Goal: Task Accomplishment & Management: Complete application form

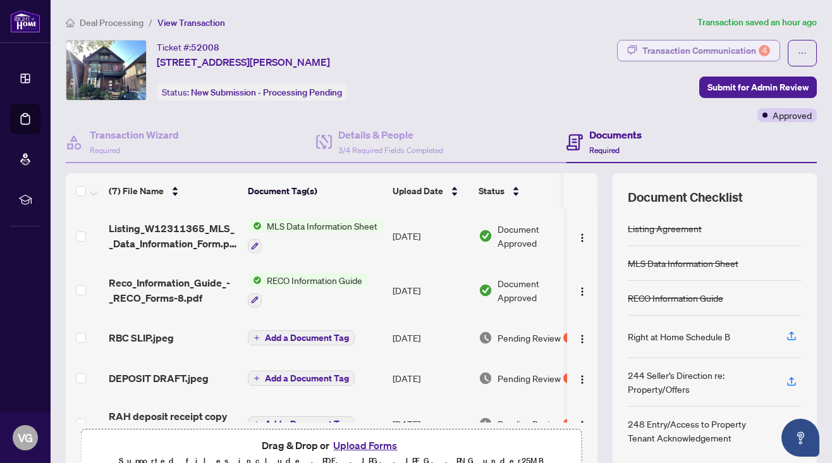
click at [723, 47] on div "Transaction Communication 4" at bounding box center [706, 50] width 128 height 20
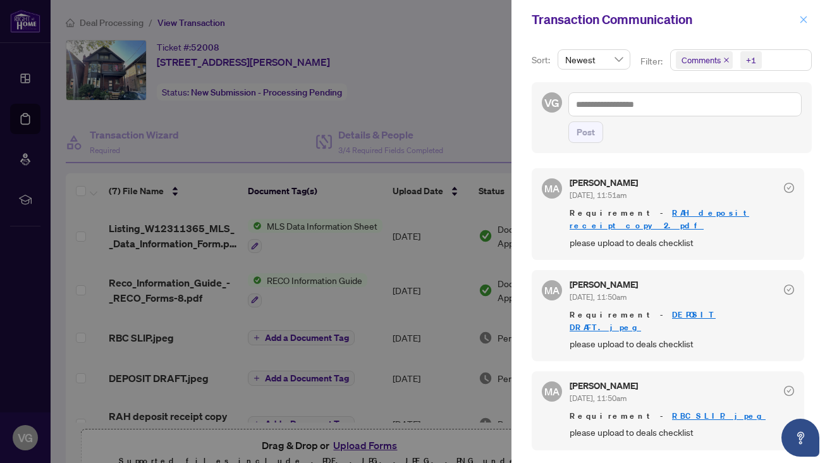
click at [804, 18] on icon "close" at bounding box center [803, 19] width 9 height 9
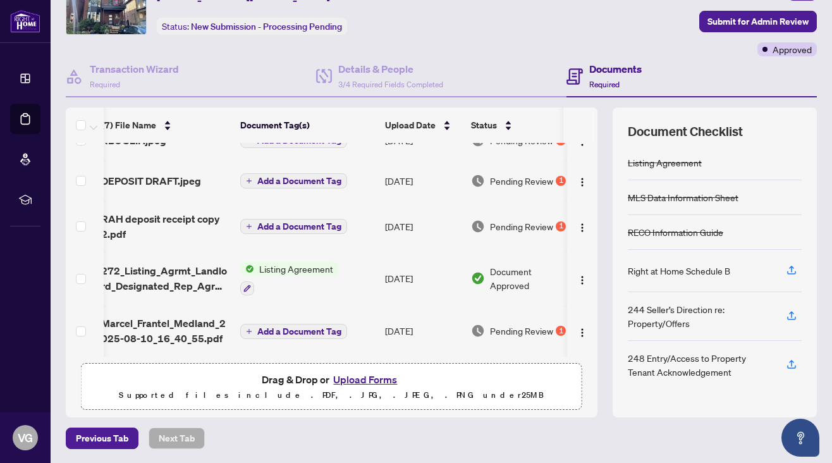
scroll to position [134, 8]
click at [524, 329] on span "Pending Review" at bounding box center [521, 331] width 63 height 14
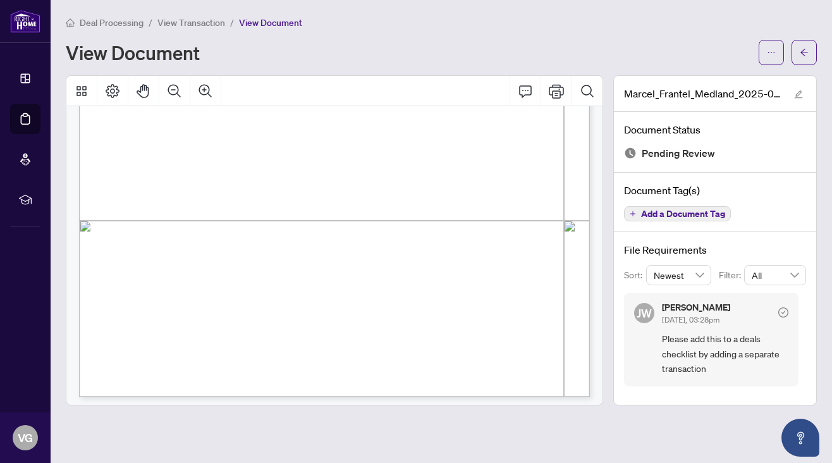
scroll to position [3122, 0]
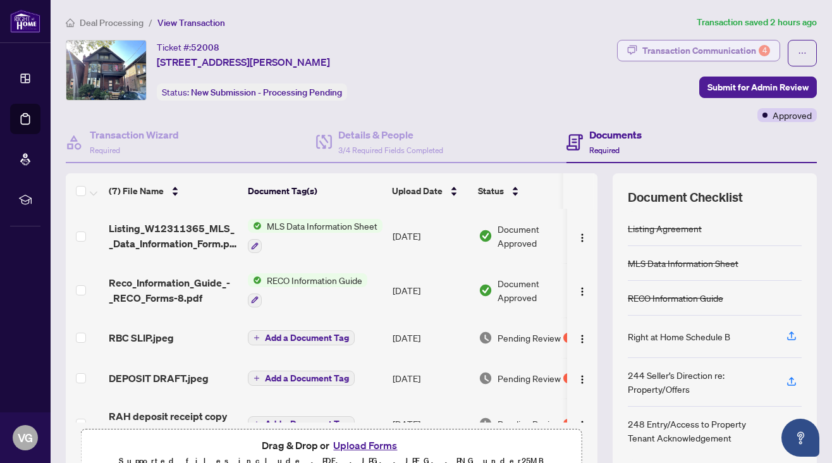
click at [711, 46] on div "Transaction Communication 4" at bounding box center [706, 50] width 128 height 20
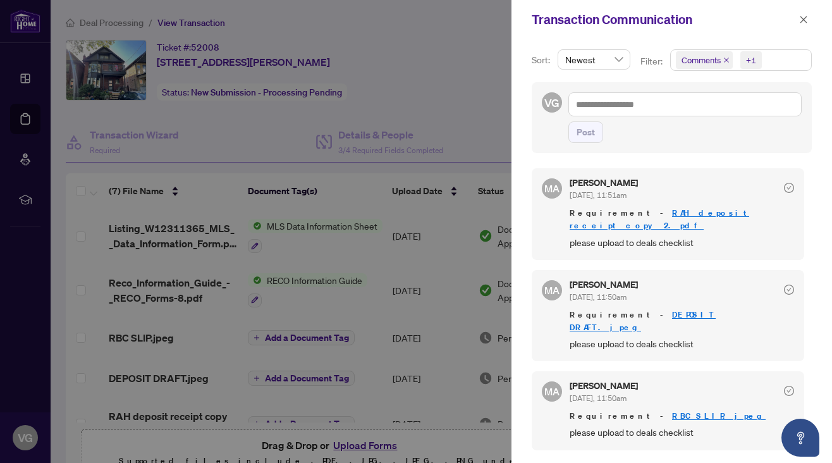
click at [603, 243] on div "MA [PERSON_NAME] [DATE], 11:51am Requirement - RAH deposit receipt copy 2.pdf p…" at bounding box center [668, 213] width 272 height 91
click at [448, 108] on div at bounding box center [416, 231] width 832 height 463
click at [807, 16] on icon "close" at bounding box center [803, 19] width 9 height 9
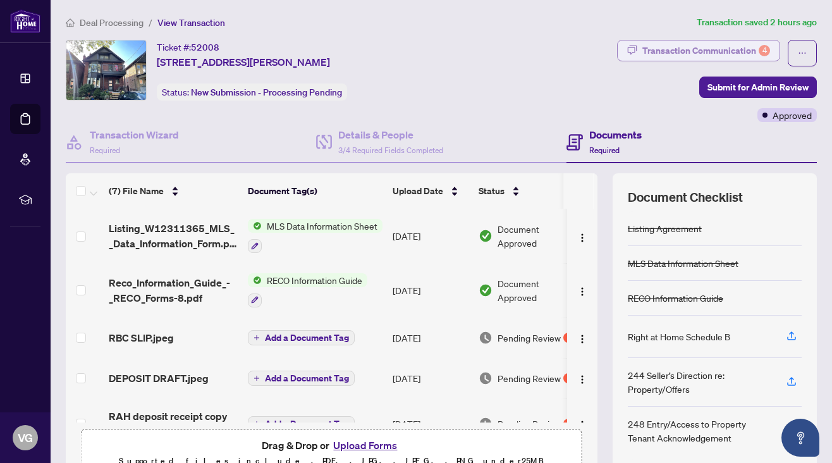
click at [683, 48] on div "Transaction Communication 4" at bounding box center [706, 50] width 128 height 20
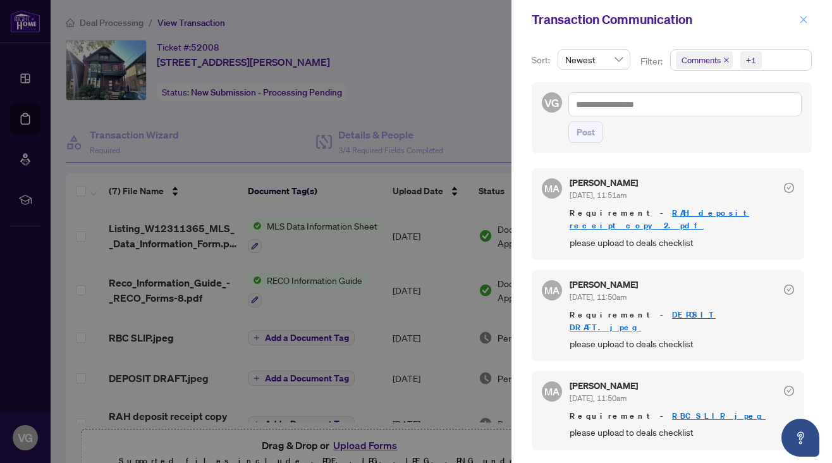
click at [803, 20] on icon "close" at bounding box center [803, 19] width 9 height 9
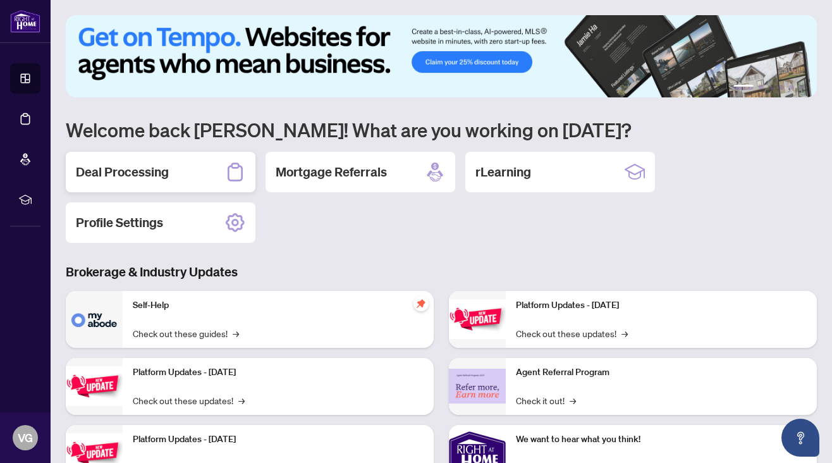
click at [159, 176] on h2 "Deal Processing" at bounding box center [122, 172] width 93 height 18
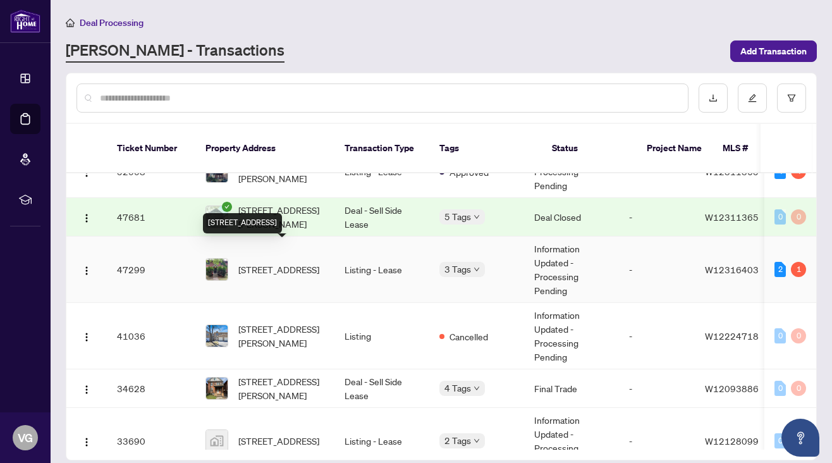
scroll to position [94, 0]
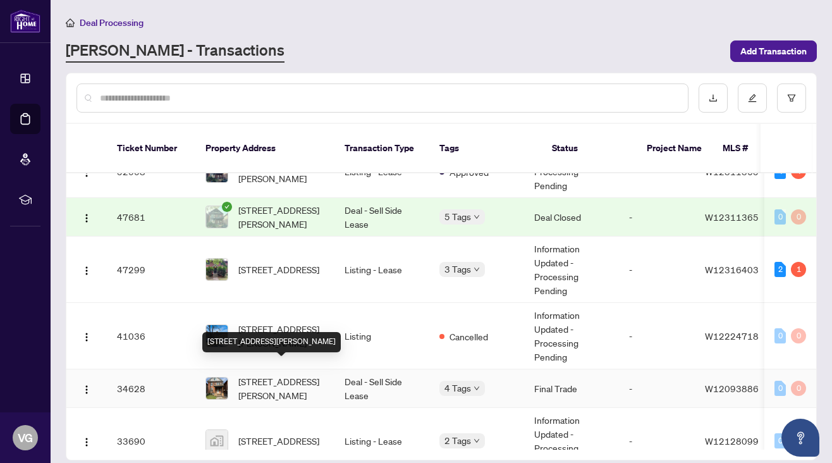
click at [280, 377] on span "[STREET_ADDRESS][PERSON_NAME]" at bounding box center [281, 388] width 86 height 28
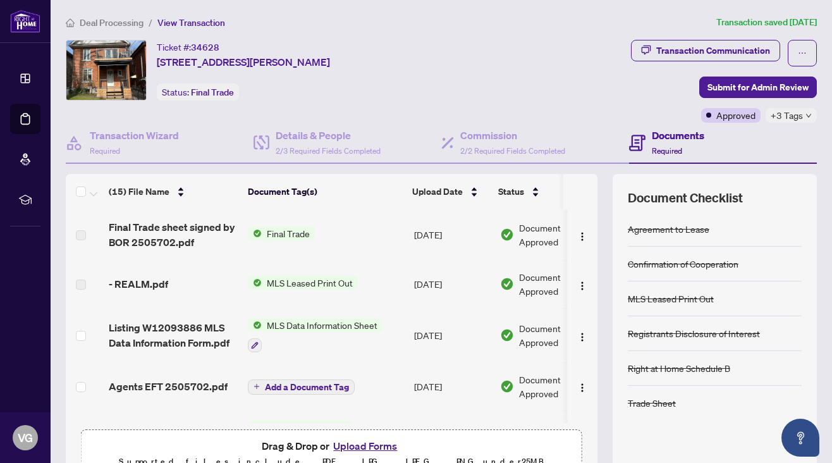
click at [308, 235] on span "Final Trade" at bounding box center [288, 233] width 53 height 14
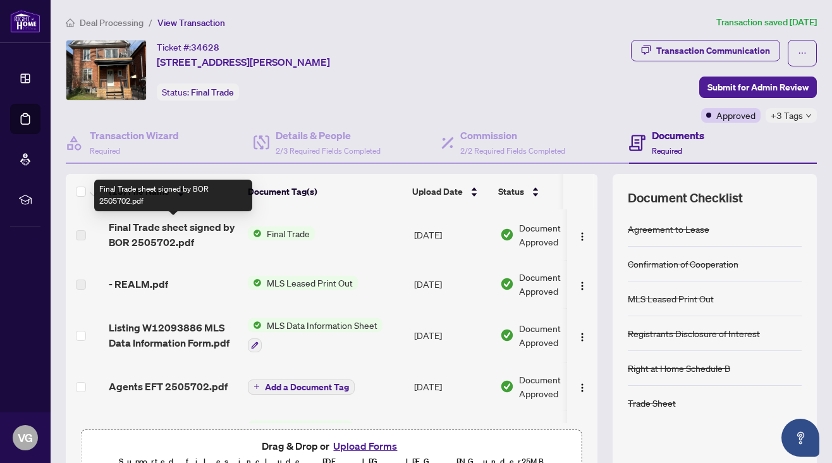
click at [183, 233] on span "Final Trade sheet signed by BOR 2505702.pdf" at bounding box center [173, 234] width 129 height 30
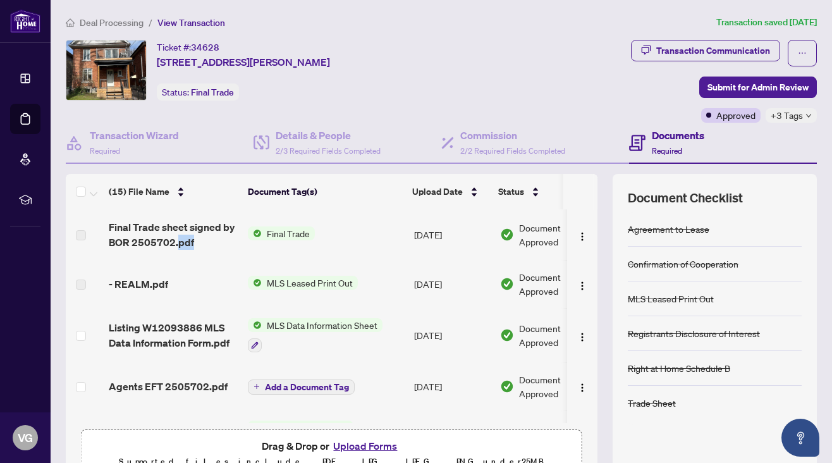
click at [286, 236] on span "Final Trade" at bounding box center [288, 233] width 53 height 14
click at [269, 276] on span "Final Trade" at bounding box center [252, 276] width 53 height 14
click at [441, 239] on td "Jul/15/2025" at bounding box center [452, 234] width 86 height 51
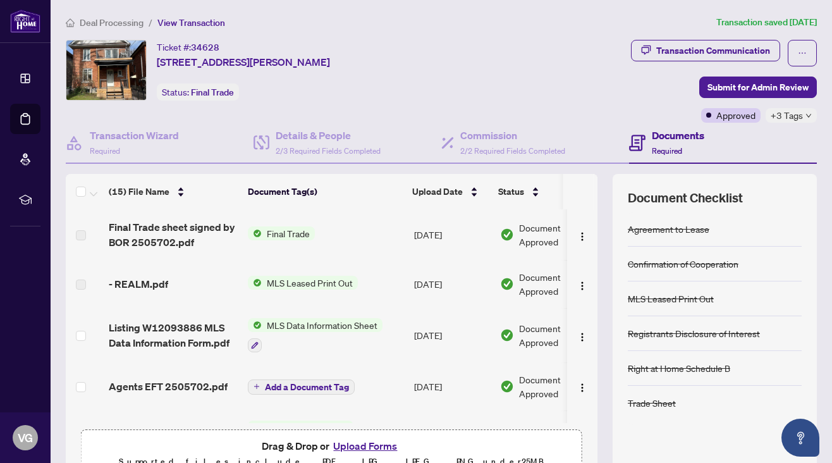
click at [281, 233] on span "Final Trade" at bounding box center [288, 233] width 53 height 14
click at [252, 277] on span "Final Trade" at bounding box center [252, 276] width 53 height 14
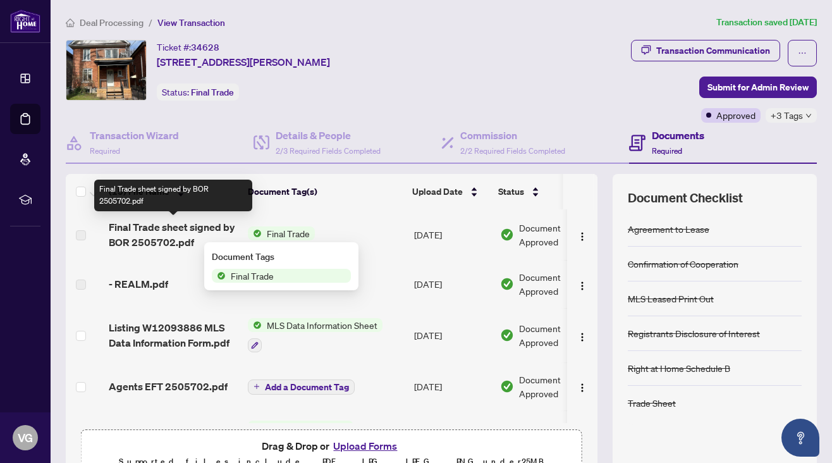
click at [149, 235] on span "Final Trade sheet signed by BOR 2505702.pdf" at bounding box center [173, 234] width 129 height 30
click at [149, 234] on span "Final Trade sheet signed by BOR 2505702.pdf" at bounding box center [173, 234] width 129 height 30
click at [152, 229] on span "Final Trade sheet signed by BOR 2505702.pdf" at bounding box center [173, 234] width 129 height 30
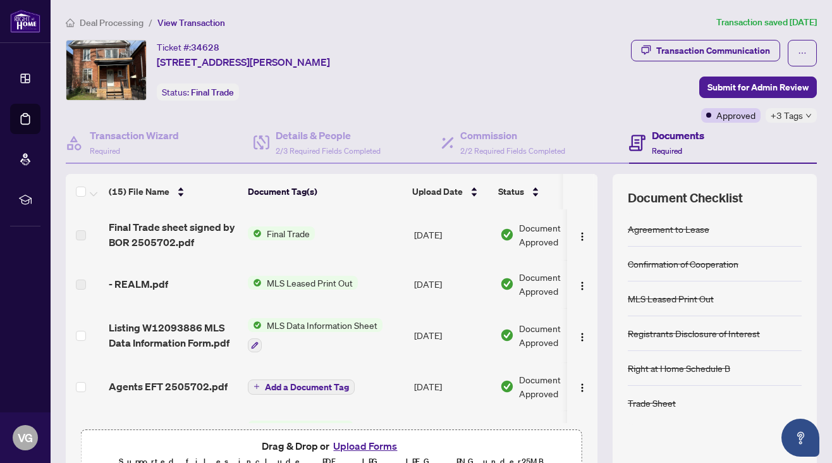
click at [448, 235] on td "Jul/15/2025" at bounding box center [452, 234] width 86 height 51
click at [293, 236] on span "Final Trade" at bounding box center [288, 233] width 53 height 14
click at [264, 258] on div "Document Tags" at bounding box center [281, 257] width 139 height 14
click at [580, 236] on img "button" at bounding box center [582, 236] width 10 height 10
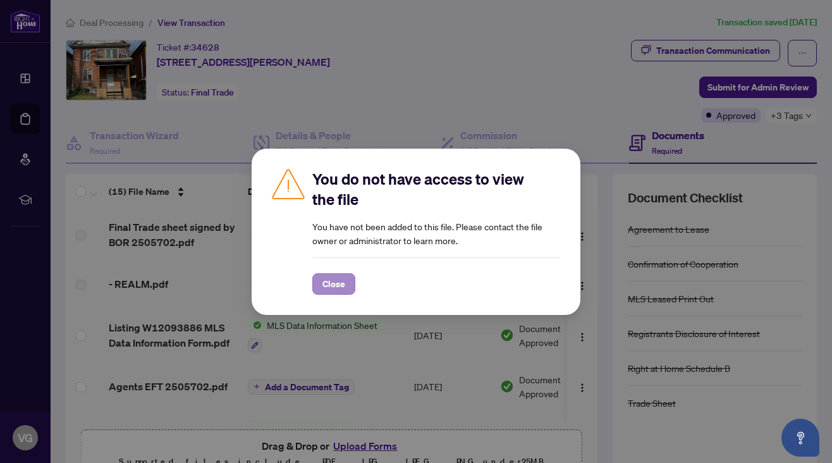
click at [344, 285] on span "Close" at bounding box center [333, 284] width 23 height 20
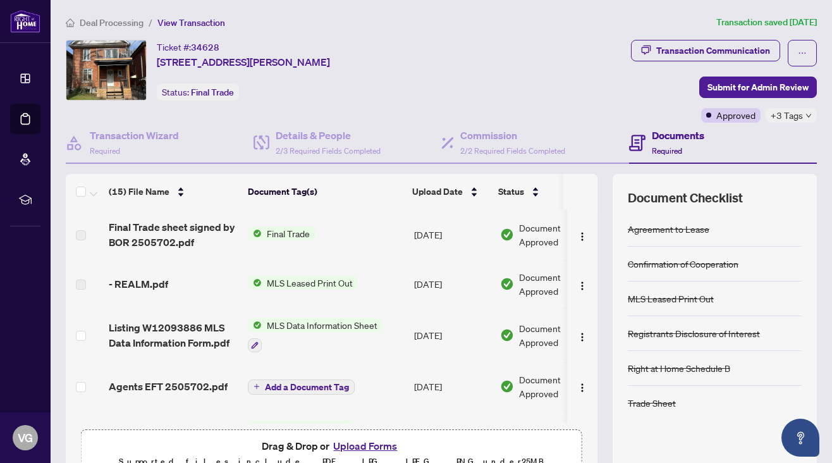
click at [295, 233] on span "Final Trade" at bounding box center [288, 233] width 53 height 14
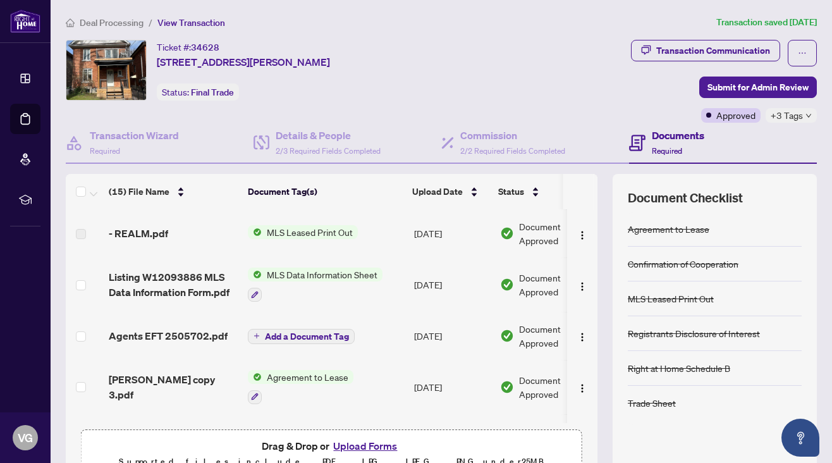
scroll to position [56, 0]
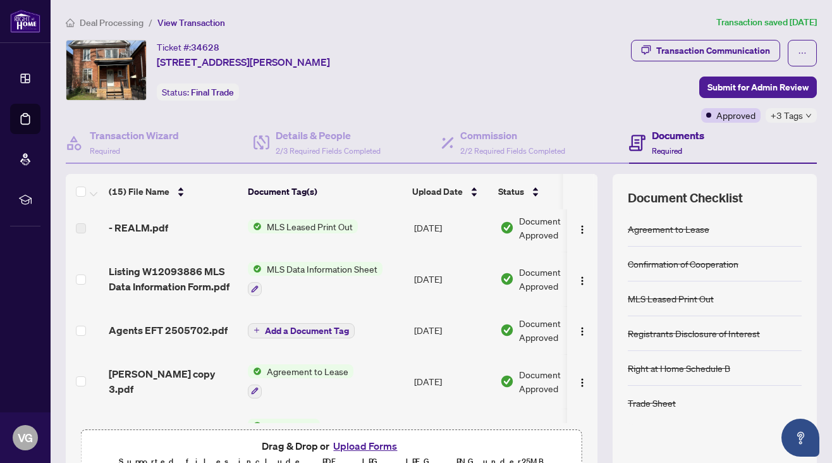
click at [309, 227] on span "MLS Leased Print Out" at bounding box center [310, 226] width 96 height 14
click at [308, 227] on span "MLS Leased Print Out" at bounding box center [310, 226] width 96 height 14
click at [288, 271] on span "MLS Data Information Sheet" at bounding box center [322, 269] width 121 height 14
click at [288, 331] on span "Add a Document Tag" at bounding box center [307, 330] width 84 height 9
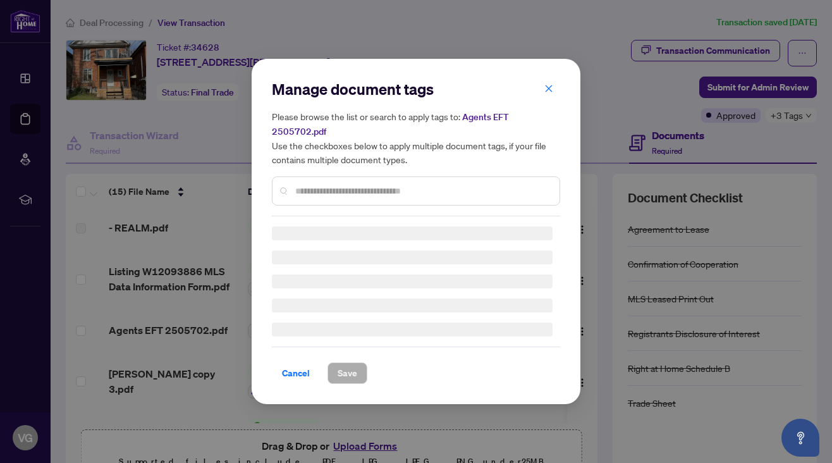
click at [288, 331] on h3 at bounding box center [412, 329] width 281 height 14
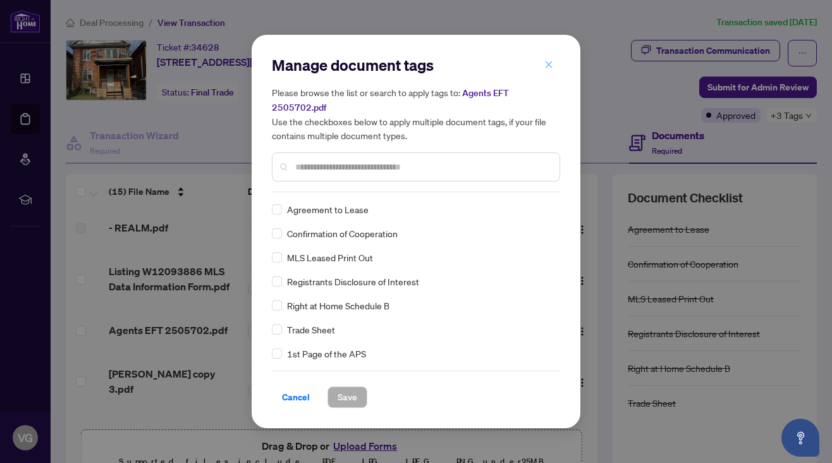
click at [549, 63] on icon "close" at bounding box center [548, 64] width 9 height 9
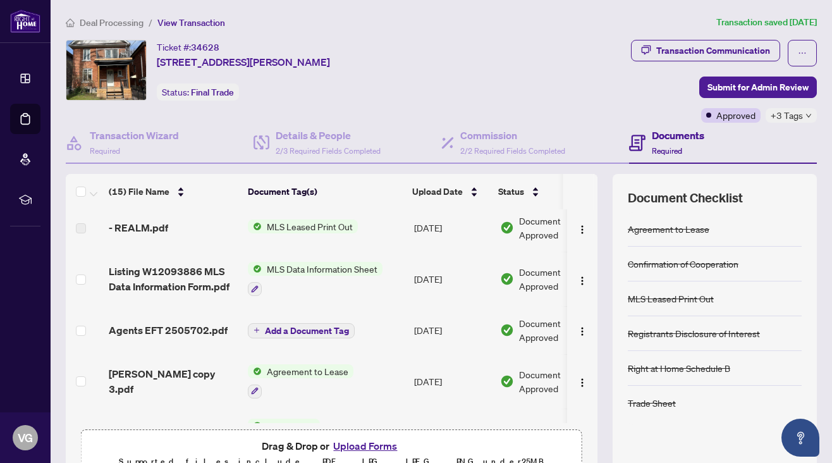
click at [314, 328] on span "Add a Document Tag" at bounding box center [307, 330] width 84 height 9
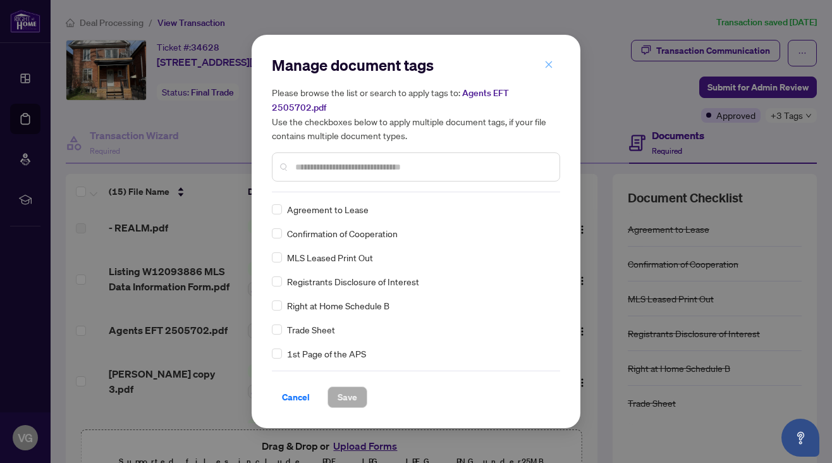
click at [550, 66] on icon "close" at bounding box center [548, 64] width 9 height 9
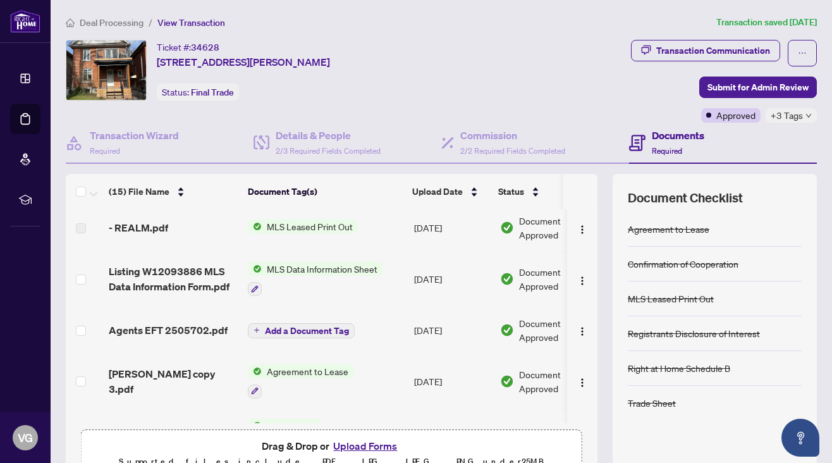
click at [297, 331] on span "Add a Document Tag" at bounding box center [307, 330] width 84 height 9
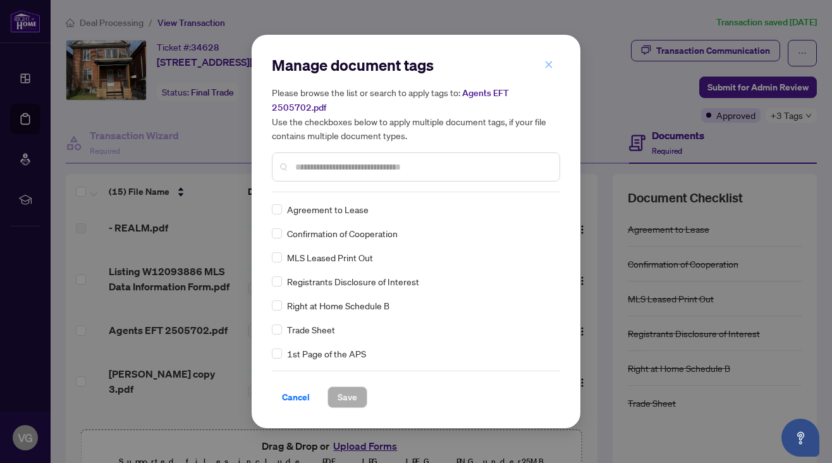
click at [545, 64] on icon "close" at bounding box center [548, 64] width 9 height 9
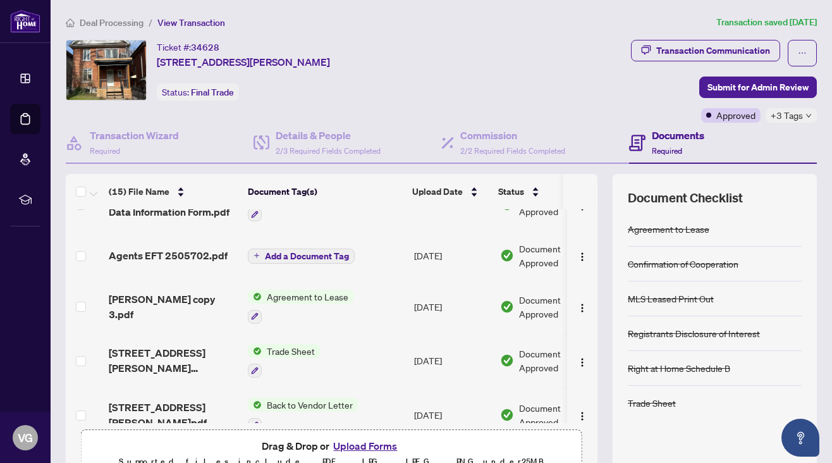
scroll to position [136, 0]
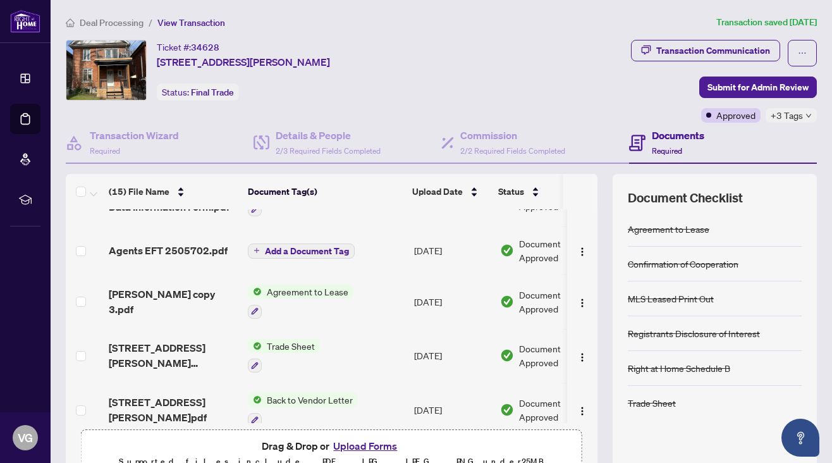
click at [321, 298] on div "Agreement to Lease" at bounding box center [301, 302] width 106 height 34
click at [284, 348] on span "Agreement to Lease" at bounding box center [290, 353] width 92 height 14
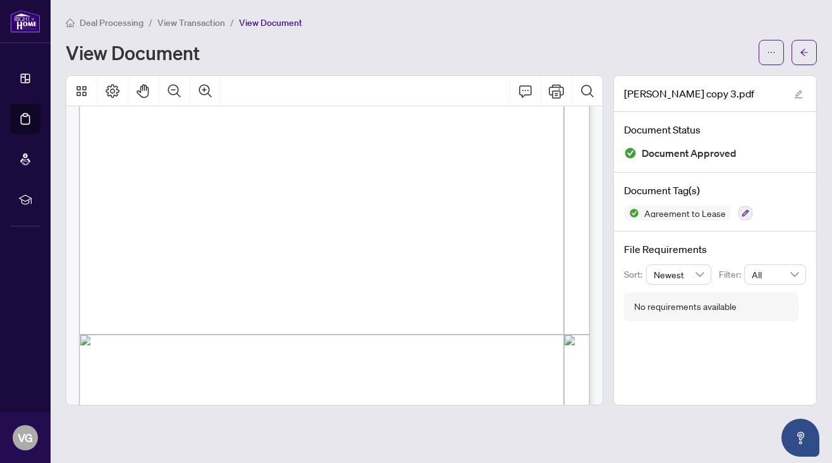
scroll to position [948, 0]
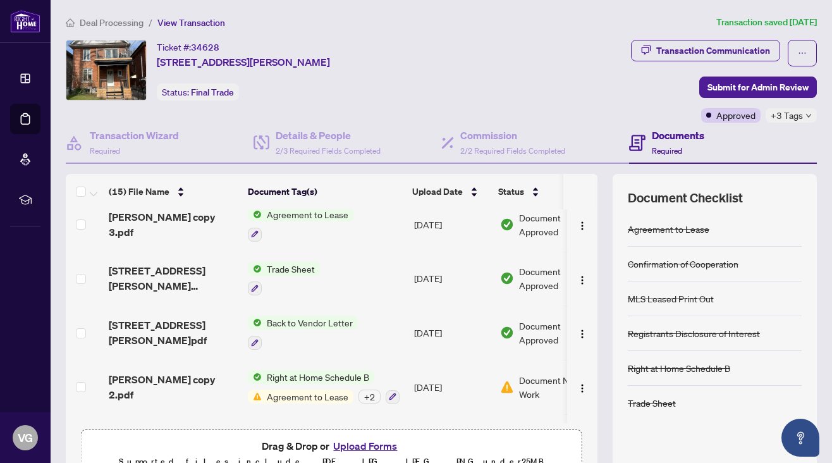
scroll to position [214, 0]
click at [326, 324] on span "Back to Vendor Letter" at bounding box center [310, 322] width 96 height 14
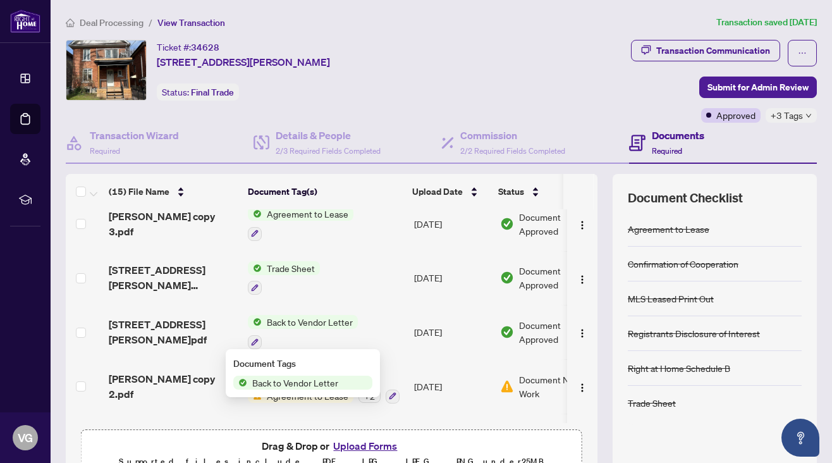
click at [287, 382] on span "Back to Vendor Letter" at bounding box center [295, 383] width 96 height 14
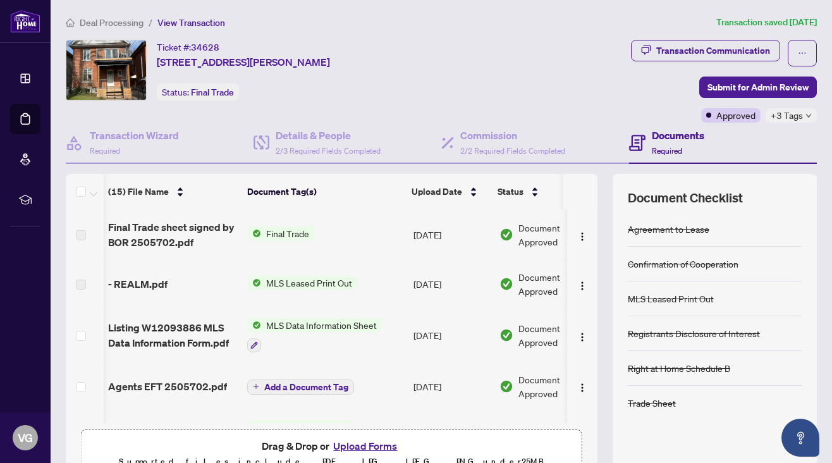
scroll to position [0, 1]
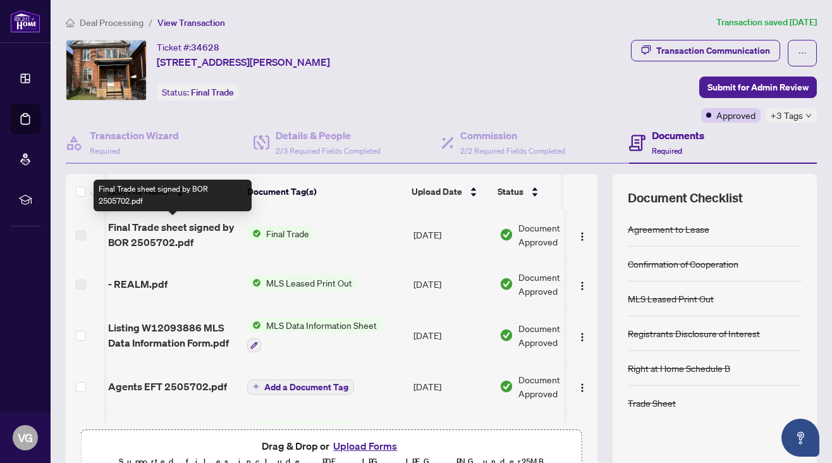
click at [183, 229] on span "Final Trade sheet signed by BOR 2505702.pdf" at bounding box center [172, 234] width 129 height 30
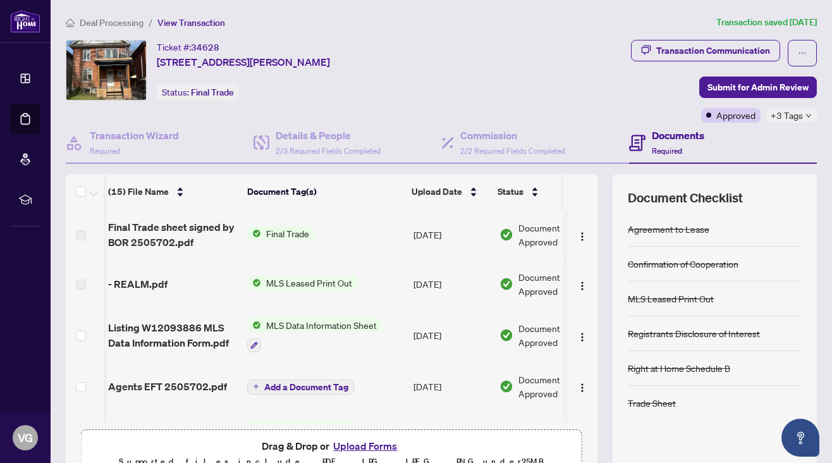
click at [276, 234] on span "Final Trade" at bounding box center [287, 233] width 53 height 14
click at [263, 272] on span "Final Trade" at bounding box center [251, 276] width 53 height 14
click at [262, 277] on span "Final Trade" at bounding box center [251, 276] width 53 height 14
click at [395, 243] on td "Final Trade" at bounding box center [325, 234] width 166 height 51
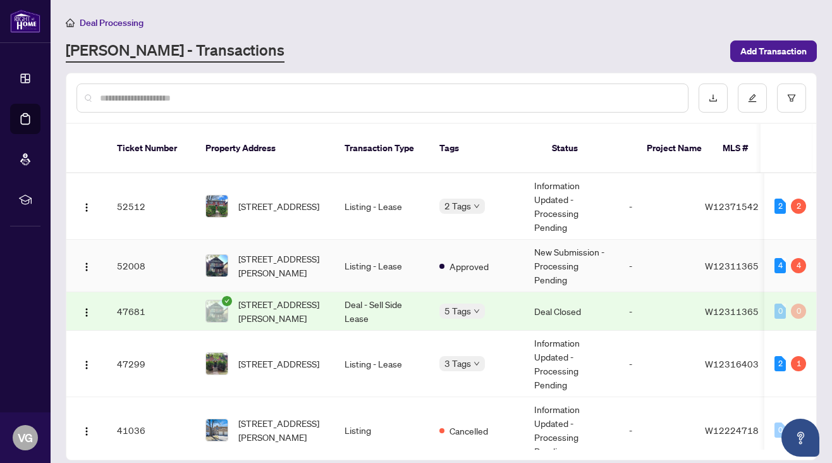
click at [404, 252] on td "Listing - Lease" at bounding box center [381, 266] width 95 height 52
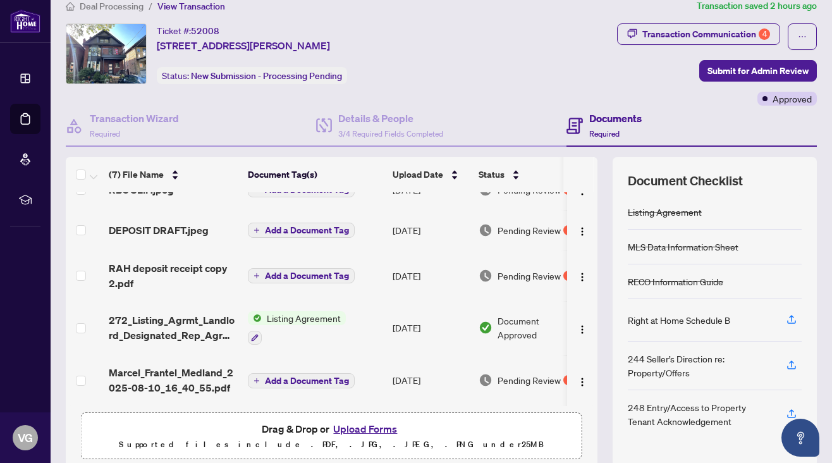
scroll to position [24, 0]
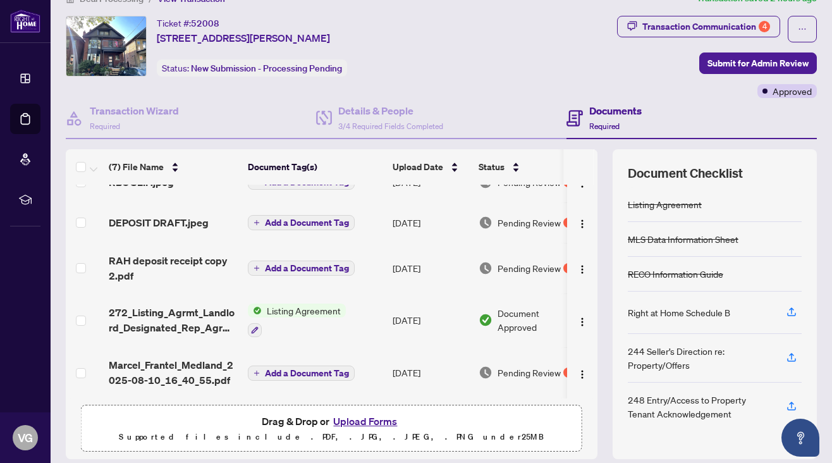
click at [292, 371] on span "Add a Document Tag" at bounding box center [307, 373] width 84 height 9
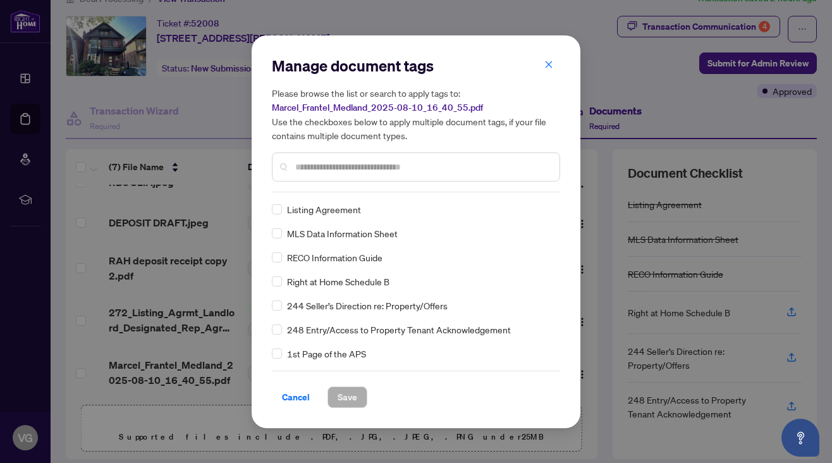
click at [553, 66] on button "button" at bounding box center [548, 64] width 25 height 21
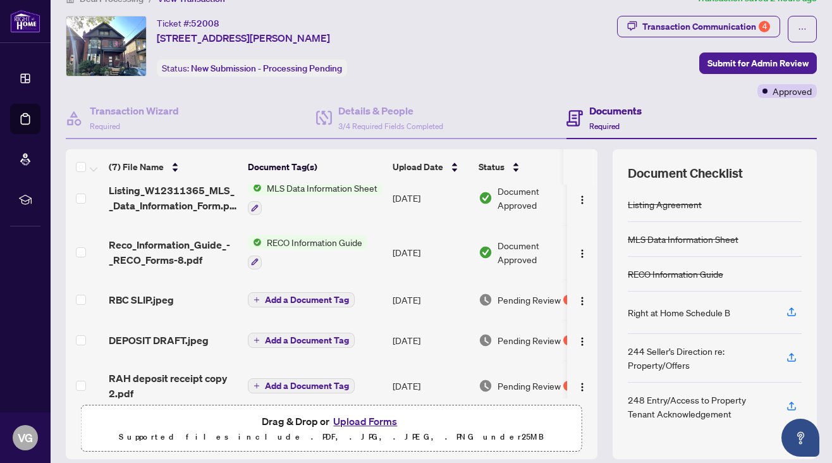
scroll to position [13, 0]
click at [317, 302] on span "Add a Document Tag" at bounding box center [307, 300] width 84 height 9
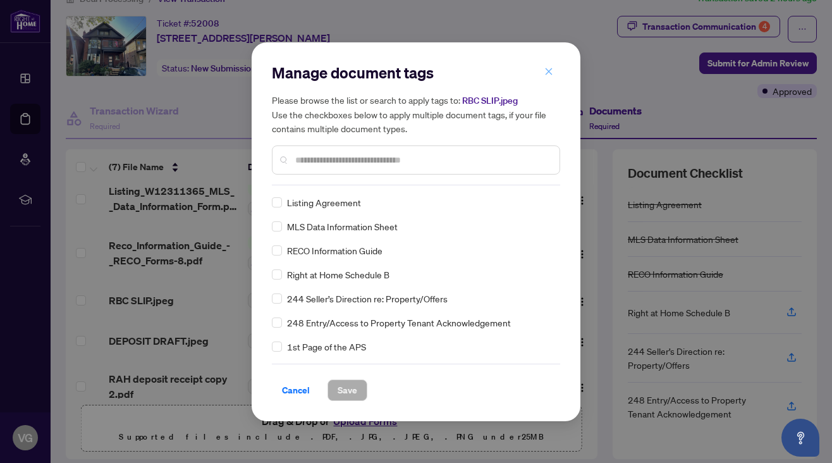
click at [548, 75] on icon "close" at bounding box center [548, 71] width 9 height 9
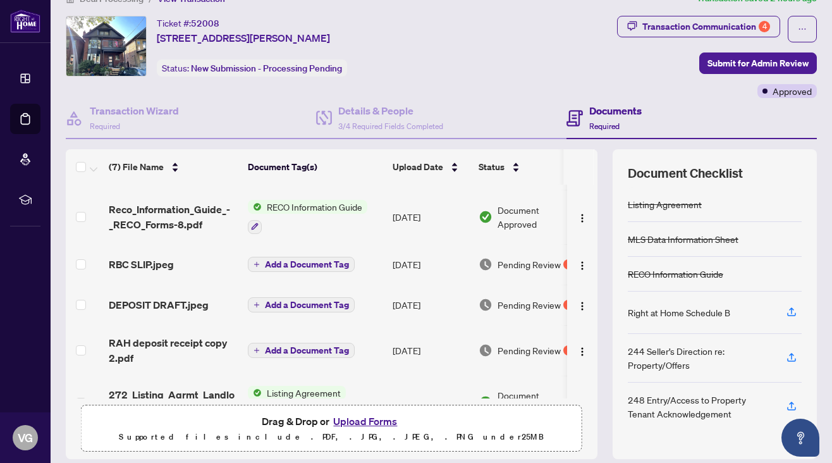
scroll to position [56, 0]
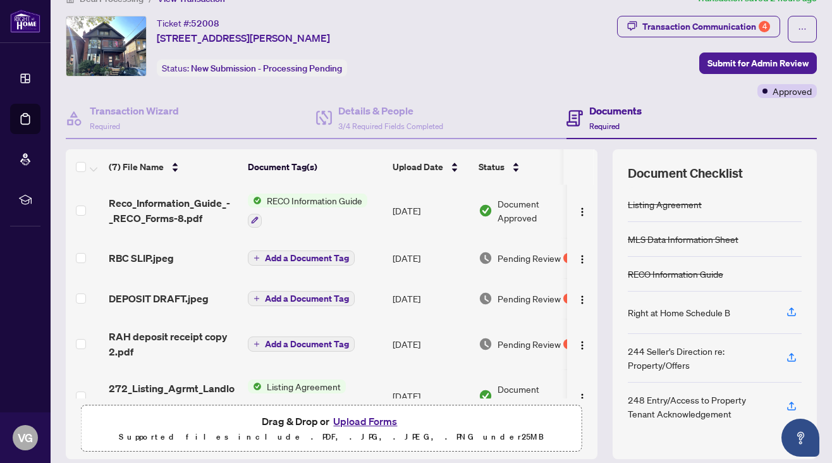
click at [311, 343] on span "Add a Document Tag" at bounding box center [307, 344] width 84 height 9
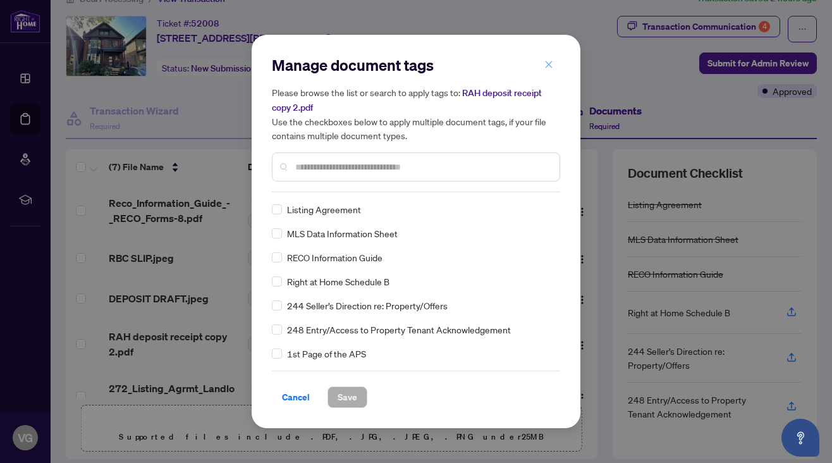
click at [551, 63] on icon "close" at bounding box center [548, 64] width 9 height 9
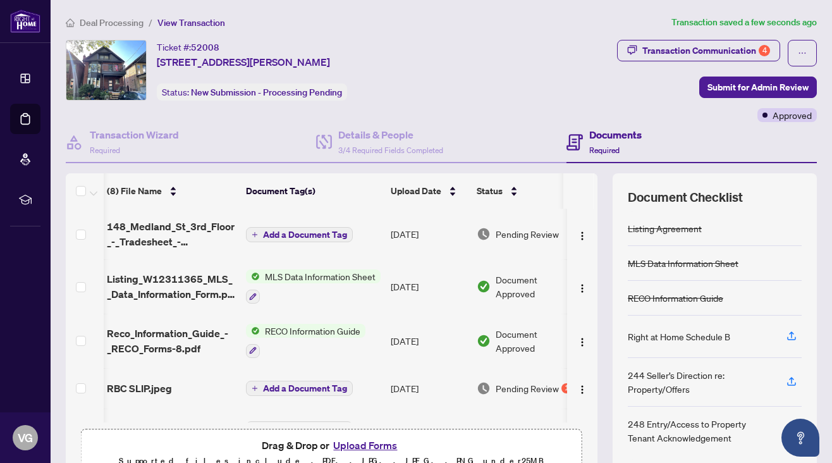
scroll to position [0, 0]
click at [750, 83] on span "Submit for Admin Review" at bounding box center [757, 87] width 101 height 20
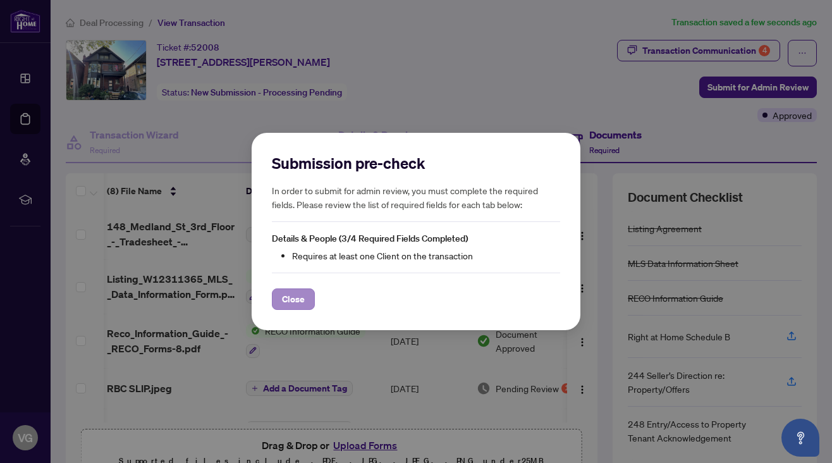
click at [295, 300] on span "Close" at bounding box center [293, 299] width 23 height 20
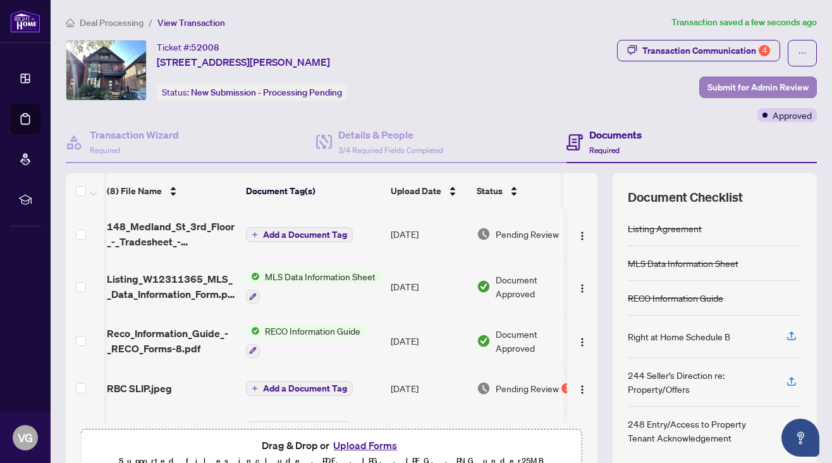
click at [731, 87] on span "Submit for Admin Review" at bounding box center [757, 87] width 101 height 20
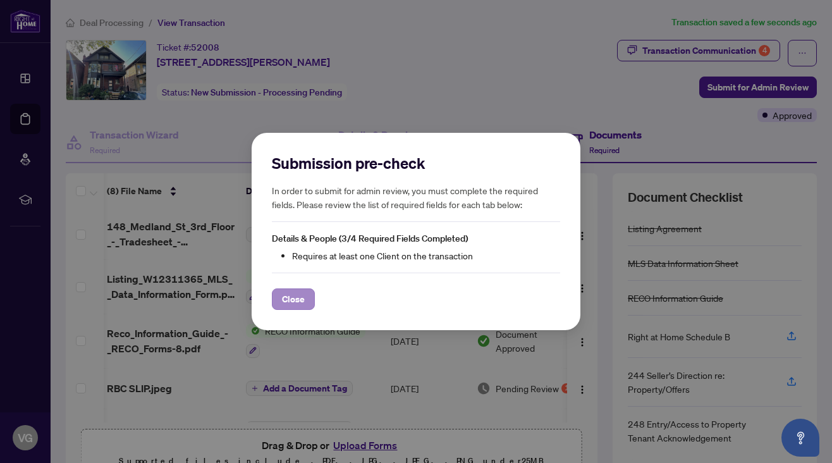
click at [298, 308] on span "Close" at bounding box center [293, 299] width 23 height 20
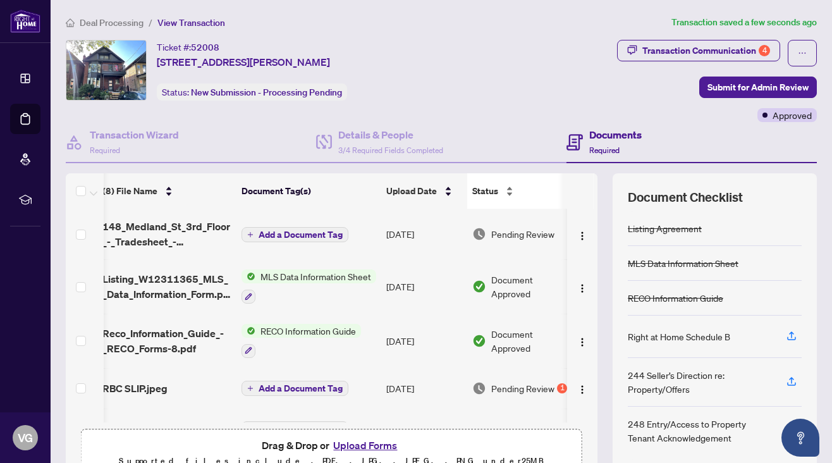
scroll to position [0, 6]
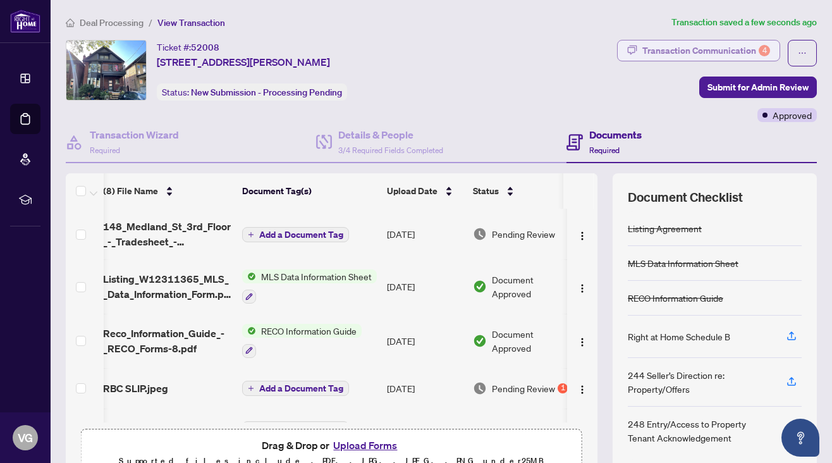
click at [648, 53] on div "Transaction Communication 4" at bounding box center [706, 50] width 128 height 20
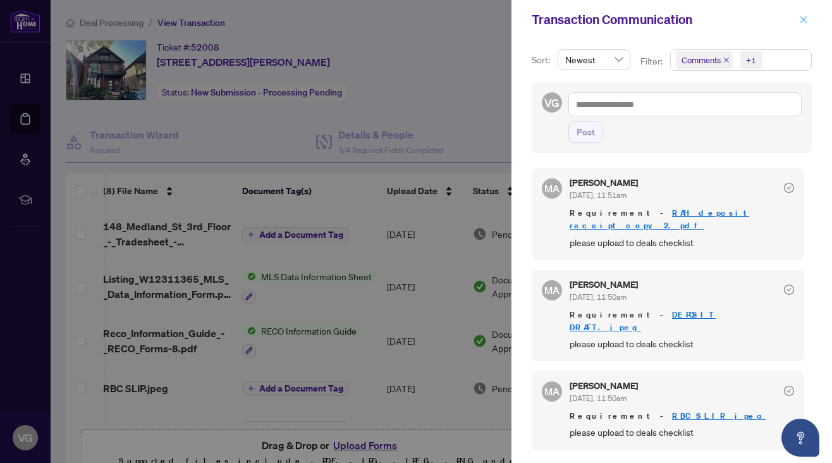
click at [809, 17] on button "button" at bounding box center [803, 19] width 16 height 15
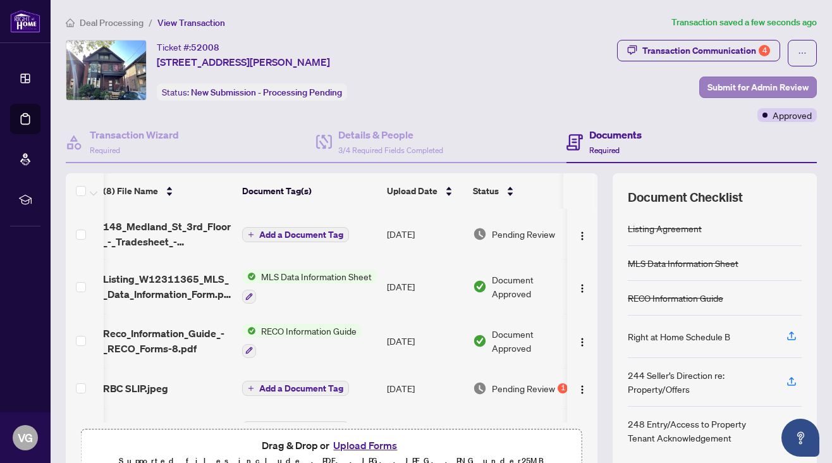
click at [777, 92] on span "Submit for Admin Review" at bounding box center [757, 87] width 101 height 20
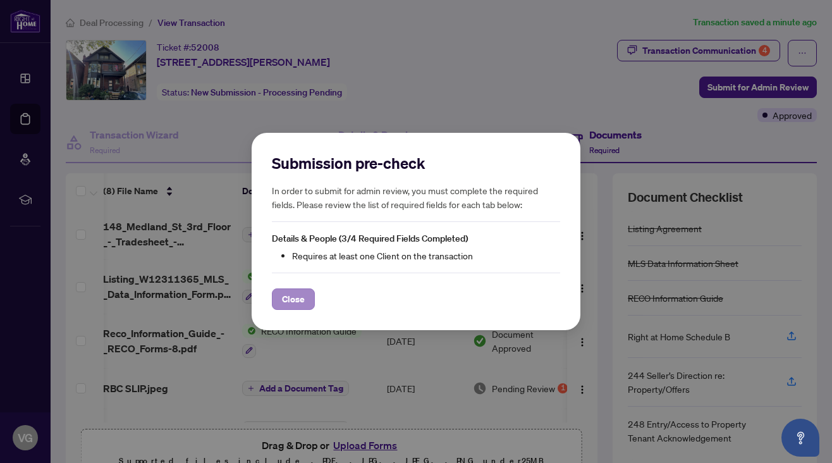
click at [296, 297] on span "Close" at bounding box center [293, 299] width 23 height 20
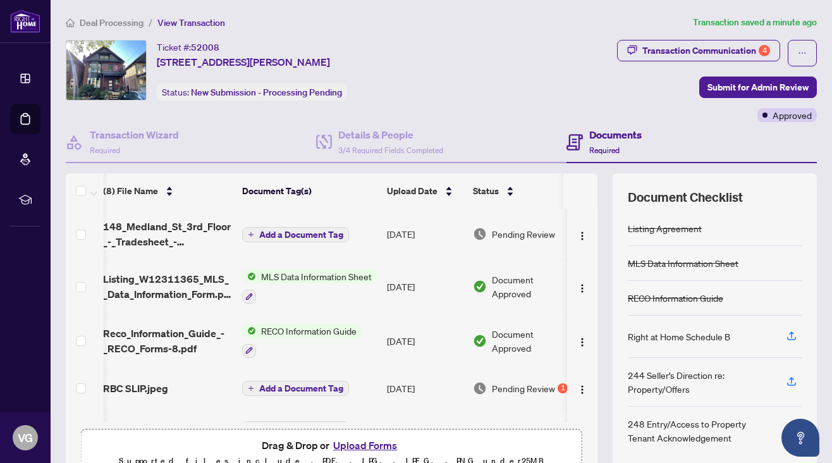
scroll to position [0, 0]
click at [701, 51] on div "Transaction Communication 4" at bounding box center [706, 50] width 128 height 20
